Goal: Find contact information: Find contact information

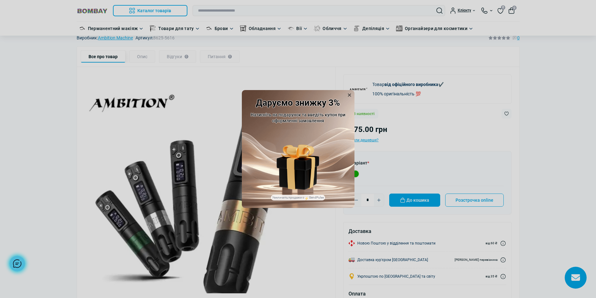
click at [347, 95] on icon at bounding box center [349, 95] width 6 height 6
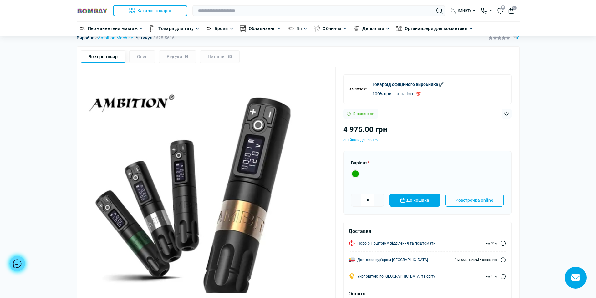
click at [99, 13] on img at bounding box center [92, 11] width 31 height 6
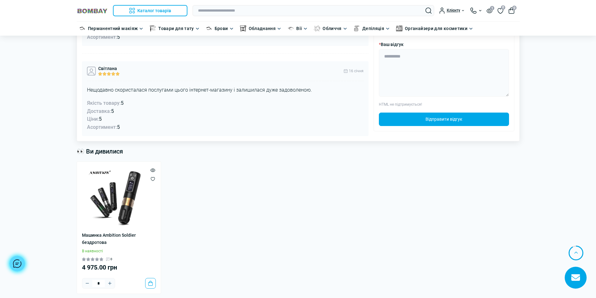
scroll to position [1743, 0]
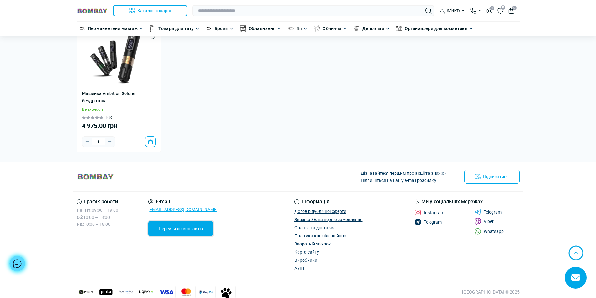
click at [190, 221] on link "Перейти до контактів" at bounding box center [180, 228] width 65 height 15
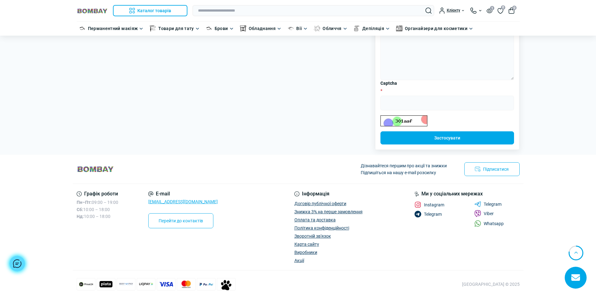
scroll to position [141, 0]
